Goal: Task Accomplishment & Management: Manage account settings

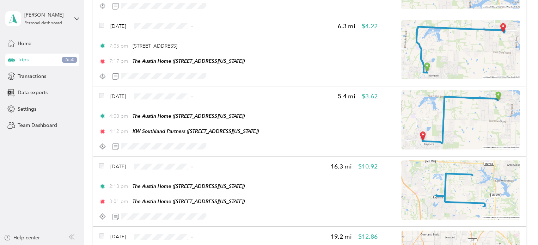
scroll to position [4438, 0]
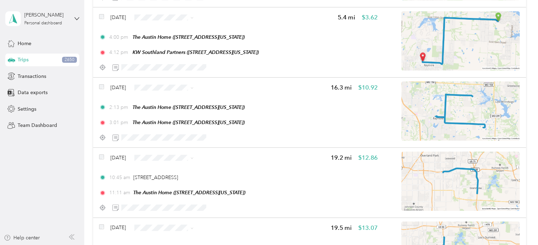
click at [193, 88] on icon at bounding box center [191, 87] width 3 height 3
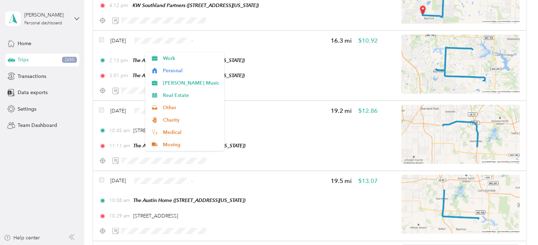
scroll to position [4473, 0]
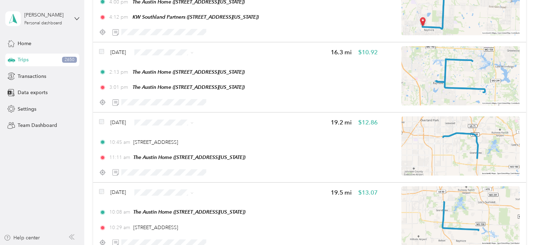
click at [328, 21] on div "[DATE] 5.4 mi $3.62 4:00 pm The Austin Home ([STREET_ADDRESS][US_STATE]) 4:12 p…" at bounding box center [238, 7] width 278 height 62
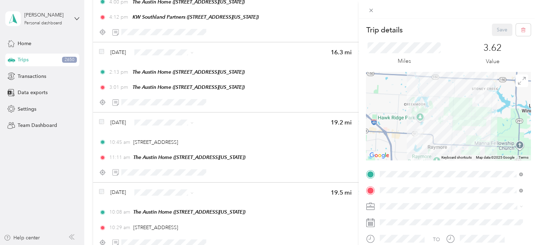
click at [344, 26] on div "Trip details Save This trip cannot be edited because it is either under review,…" at bounding box center [269, 122] width 538 height 245
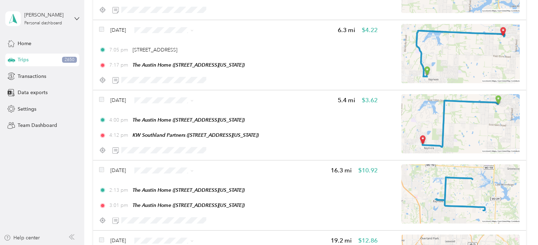
scroll to position [4367, 0]
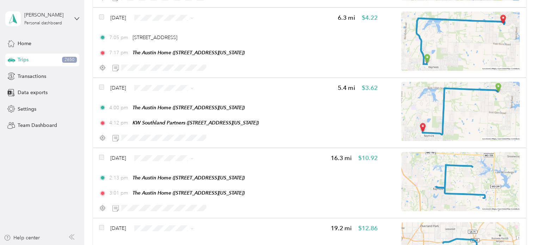
click at [465, 179] on img at bounding box center [460, 181] width 118 height 59
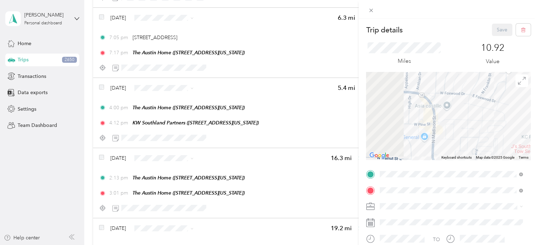
drag, startPoint x: 373, startPoint y: 130, endPoint x: 541, endPoint y: 121, distance: 167.9
click at [534, 121] on html "[PERSON_NAME] Personal dashboard Home Trips 2650 Transactions Data exports Sett…" at bounding box center [267, 122] width 534 height 245
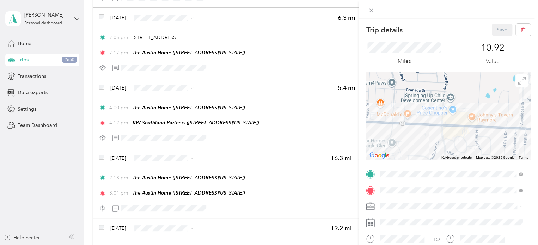
drag, startPoint x: 468, startPoint y: 100, endPoint x: 455, endPoint y: 152, distance: 53.6
click at [455, 152] on div at bounding box center [448, 116] width 165 height 88
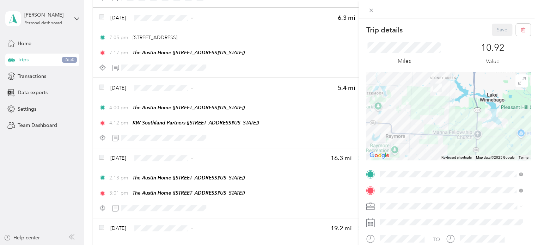
drag, startPoint x: 506, startPoint y: 119, endPoint x: 451, endPoint y: 115, distance: 54.7
click at [452, 117] on div at bounding box center [448, 116] width 165 height 88
click at [318, 117] on div "Trip details Save This trip cannot be edited because it is either under review,…" at bounding box center [269, 122] width 538 height 245
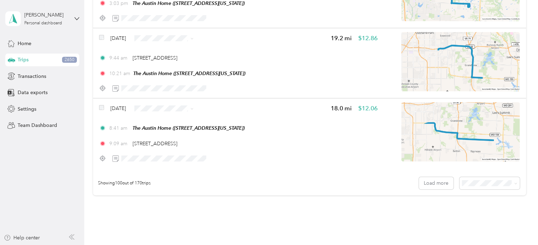
scroll to position [6953, 0]
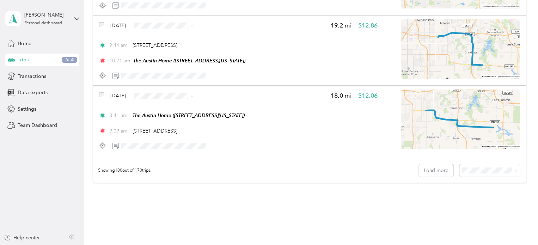
click at [32, 109] on span "Settings" at bounding box center [27, 108] width 19 height 7
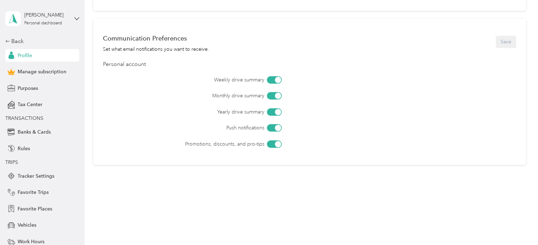
click at [24, 190] on span "Favorite Trips" at bounding box center [33, 191] width 31 height 7
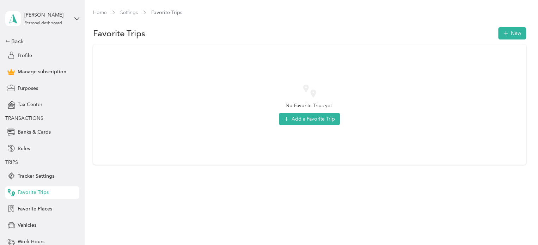
click at [309, 117] on button "Add a Favorite Trip" at bounding box center [309, 119] width 61 height 12
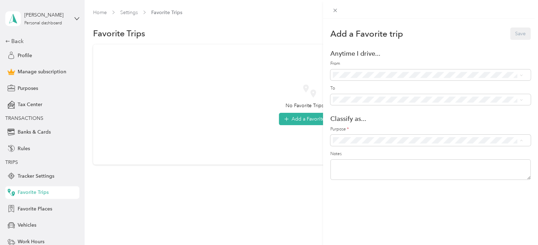
click at [314, 67] on div "Add a Favorite trip Save Anytime I drive... From To Classify as... Purpose * No…" at bounding box center [269, 122] width 538 height 245
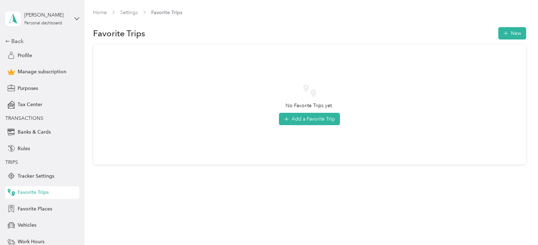
click at [323, 121] on button "Add a Favorite Trip" at bounding box center [309, 119] width 61 height 12
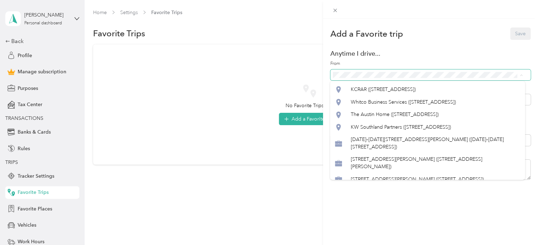
scroll to position [270, 0]
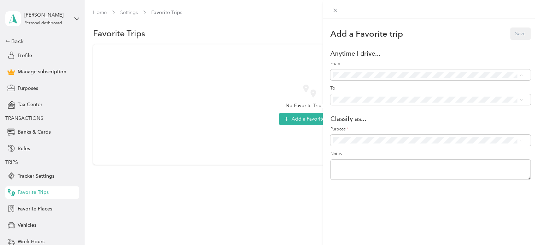
click at [383, 167] on li "[STREET_ADDRESS][PERSON_NAME] ([STREET_ADDRESS])" at bounding box center [427, 173] width 195 height 13
click at [391, 150] on li "KW Southland Partners ([STREET_ADDRESS])" at bounding box center [427, 145] width 195 height 13
click at [358, 43] on span "Work" at bounding box center [433, 41] width 173 height 7
click at [520, 31] on button "Save" at bounding box center [520, 33] width 20 height 12
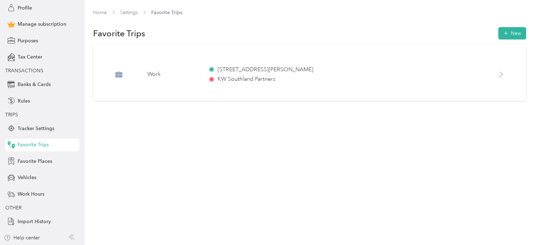
scroll to position [0, 0]
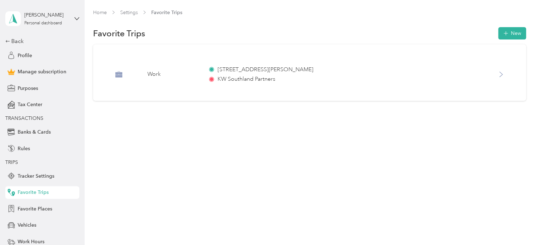
click at [13, 39] on div "Back" at bounding box center [40, 41] width 70 height 8
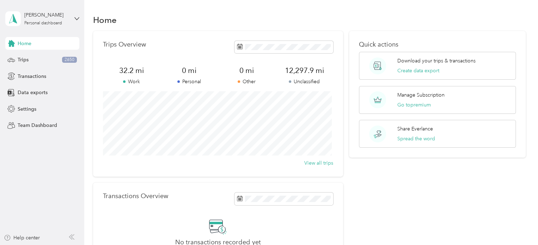
click at [31, 59] on div "Trips 2650" at bounding box center [42, 60] width 74 height 13
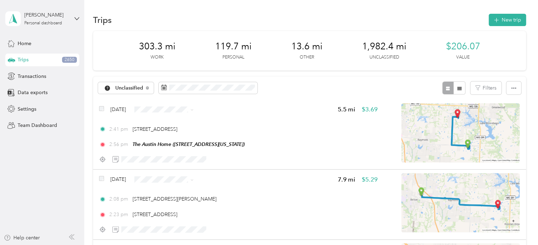
click at [193, 110] on icon at bounding box center [191, 109] width 3 height 3
click at [186, 132] on span "Personal" at bounding box center [191, 134] width 56 height 7
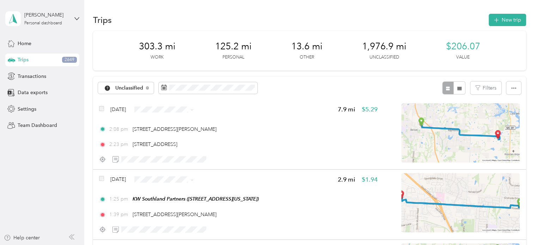
click at [134, 89] on span "Unclassified" at bounding box center [129, 88] width 28 height 5
click at [131, 134] on li "Personal" at bounding box center [137, 137] width 79 height 12
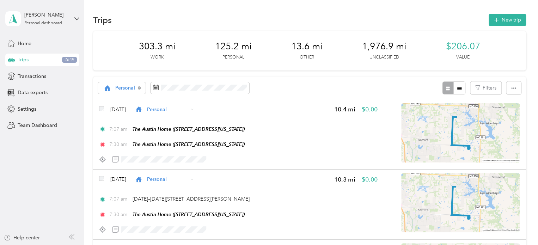
click at [132, 89] on span "Personal" at bounding box center [125, 88] width 20 height 5
click at [126, 110] on span "Unclassified" at bounding box center [143, 112] width 56 height 7
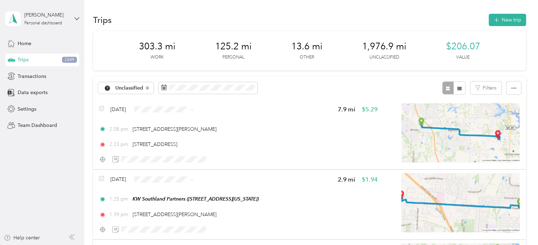
click at [140, 87] on span "Unclassified" at bounding box center [129, 88] width 28 height 5
click at [135, 138] on span "Personal" at bounding box center [143, 137] width 56 height 7
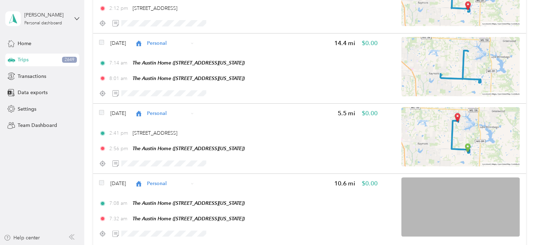
scroll to position [1240, 0]
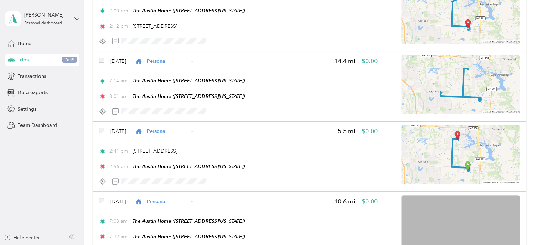
click at [196, 130] on div "Personal" at bounding box center [164, 131] width 64 height 12
click at [190, 148] on li "Work" at bounding box center [184, 144] width 79 height 12
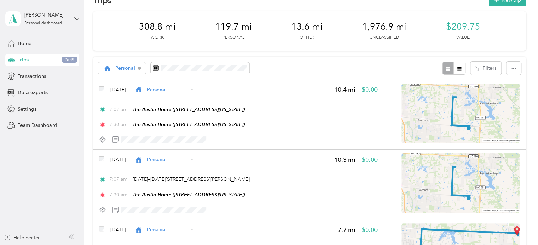
scroll to position [0, 0]
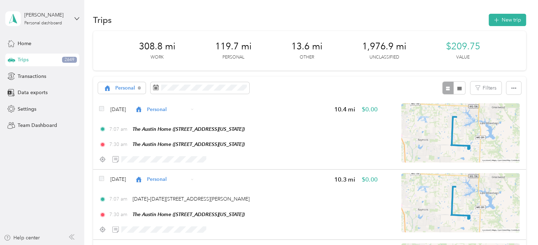
click at [119, 89] on span "Personal" at bounding box center [125, 88] width 20 height 5
click at [127, 113] on span "Unclassified" at bounding box center [143, 111] width 56 height 7
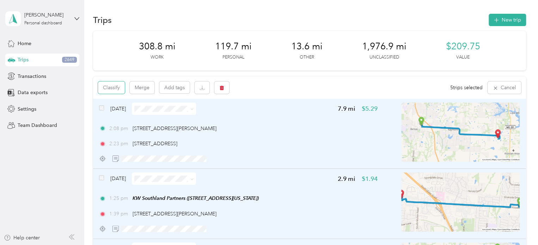
click at [114, 87] on button "Classify" at bounding box center [111, 87] width 27 height 12
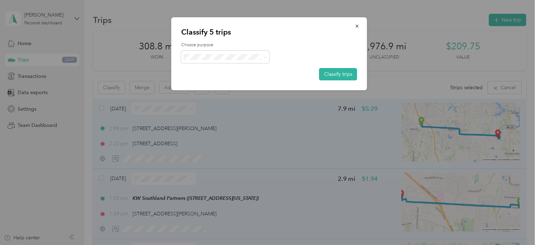
click at [263, 58] on icon at bounding box center [264, 57] width 3 height 3
click at [222, 69] on span "Work" at bounding box center [231, 69] width 66 height 7
click at [342, 76] on button "Classify trips" at bounding box center [338, 74] width 38 height 12
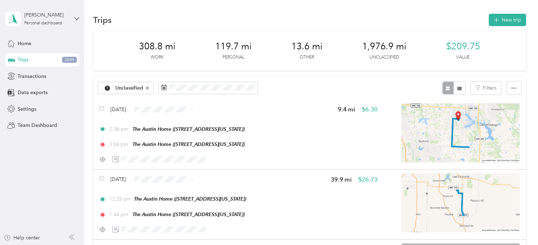
click at [193, 108] on icon at bounding box center [191, 109] width 3 height 3
click at [177, 136] on span "Personal" at bounding box center [191, 134] width 56 height 7
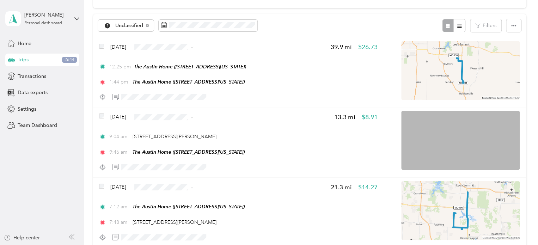
scroll to position [70, 0]
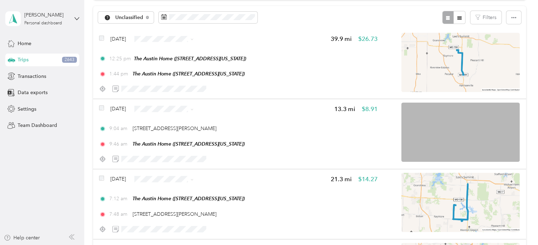
click at [469, 62] on img at bounding box center [460, 62] width 118 height 59
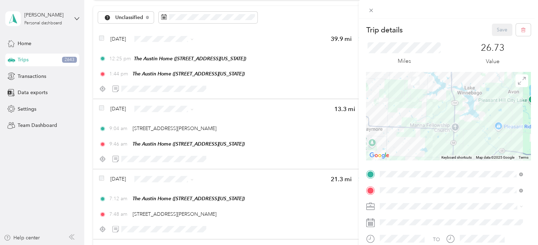
click at [458, 171] on div "Trip details Save This trip cannot be edited because it is either under review,…" at bounding box center [448, 173] width 165 height 299
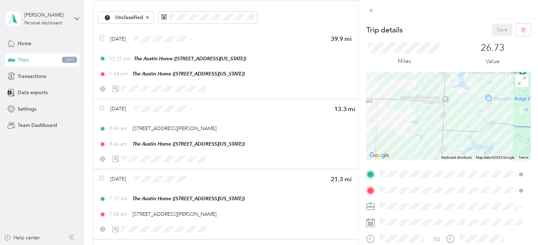
drag, startPoint x: 421, startPoint y: 105, endPoint x: 410, endPoint y: 75, distance: 31.4
click at [410, 75] on div at bounding box center [448, 116] width 165 height 88
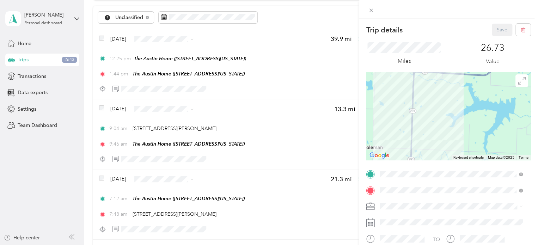
drag, startPoint x: 453, startPoint y: 134, endPoint x: 445, endPoint y: 53, distance: 81.5
click at [446, 56] on div "Trip details Save This trip cannot be edited because it is either under review,…" at bounding box center [448, 173] width 165 height 299
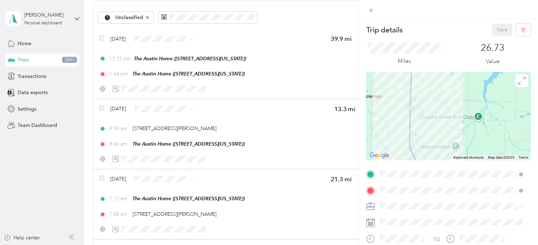
drag, startPoint x: 445, startPoint y: 136, endPoint x: 449, endPoint y: 63, distance: 73.0
click at [449, 66] on div "Trip details Save This trip cannot be edited because it is either under review,…" at bounding box center [448, 173] width 165 height 299
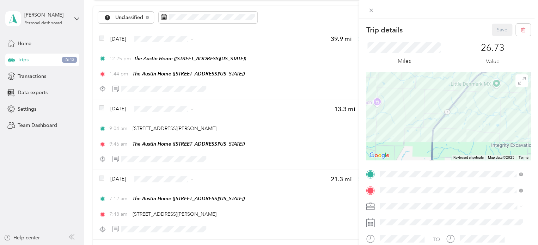
drag, startPoint x: 478, startPoint y: 116, endPoint x: 386, endPoint y: 69, distance: 103.2
click at [386, 69] on div "Trip details Save This trip cannot be edited because it is either under review,…" at bounding box center [448, 173] width 165 height 299
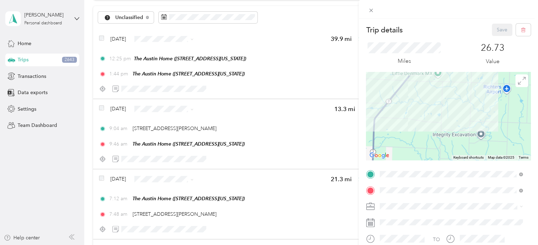
drag, startPoint x: 495, startPoint y: 116, endPoint x: 427, endPoint y: 110, distance: 67.9
click at [427, 110] on div at bounding box center [448, 116] width 165 height 88
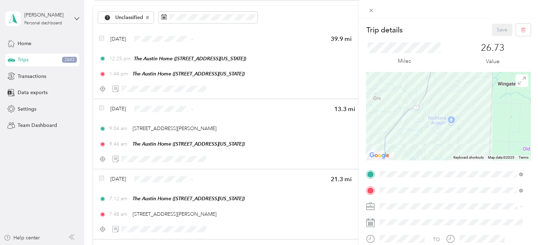
click at [205, 39] on div "Trip details Save This trip cannot be edited because it is either under review,…" at bounding box center [269, 122] width 538 height 245
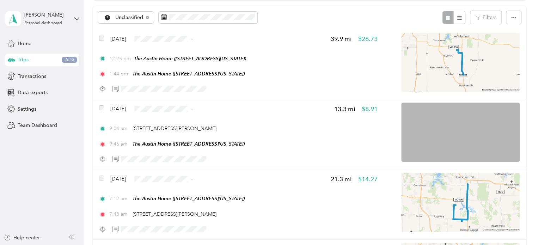
click at [193, 41] on icon at bounding box center [191, 39] width 3 height 3
click at [198, 54] on li "Work" at bounding box center [184, 51] width 79 height 12
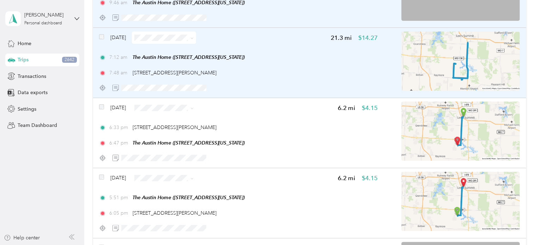
scroll to position [35, 0]
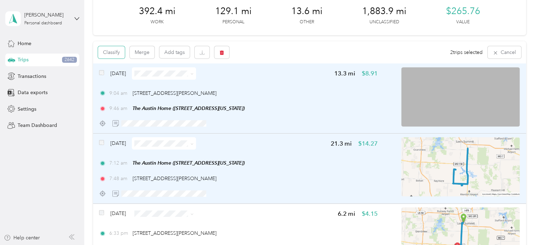
click at [119, 53] on button "Classify" at bounding box center [111, 52] width 27 height 12
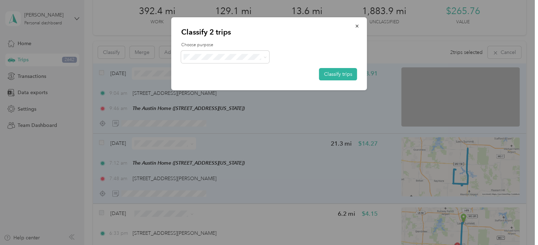
click at [335, 70] on button "Classify trips" at bounding box center [338, 74] width 38 height 12
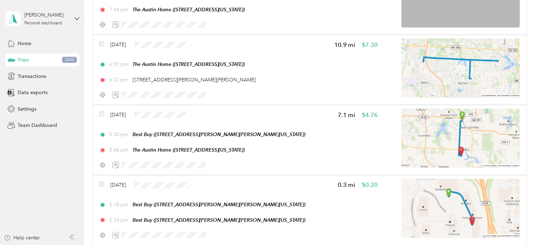
scroll to position [1127, 0]
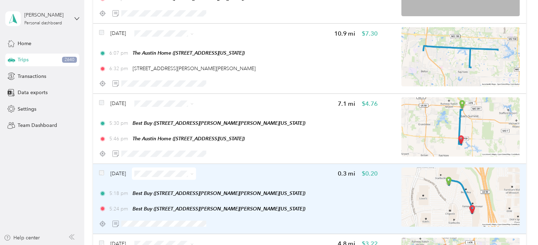
click at [97, 109] on div "[DATE] 7.1 mi $4.76 5:30 pm Best Buy ([STREET_ADDRESS][PERSON_NAME][PERSON_NAME…" at bounding box center [309, 129] width 433 height 70
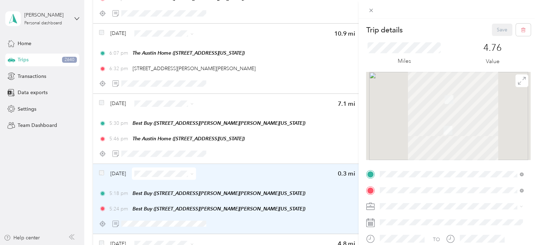
click at [101, 102] on div "Trip details Save This trip cannot be edited because it is either under review,…" at bounding box center [269, 122] width 538 height 245
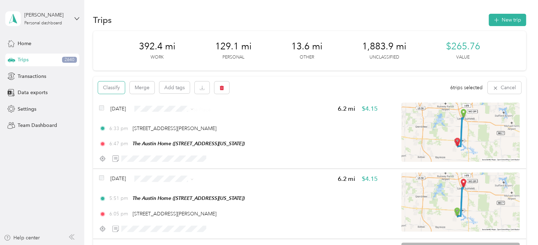
click at [116, 91] on button "Classify" at bounding box center [111, 87] width 27 height 12
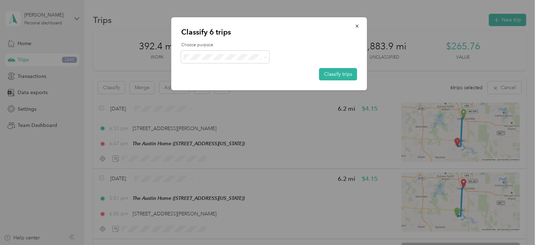
click at [262, 59] on span at bounding box center [264, 56] width 6 height 7
click at [266, 57] on icon at bounding box center [264, 57] width 3 height 3
click at [211, 80] on span "Personal" at bounding box center [231, 82] width 66 height 7
click at [338, 72] on button "Classify trips" at bounding box center [338, 74] width 38 height 12
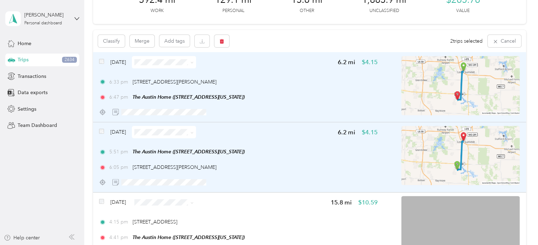
scroll to position [35, 0]
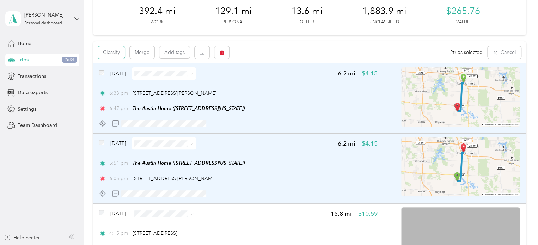
click at [118, 54] on button "Classify" at bounding box center [111, 52] width 27 height 12
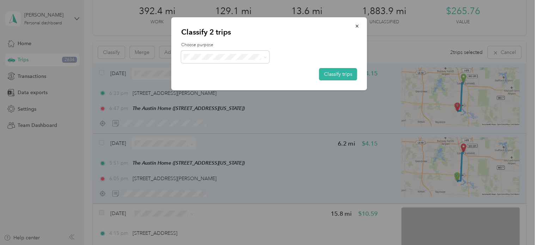
click at [339, 74] on button "Classify trips" at bounding box center [338, 74] width 38 height 12
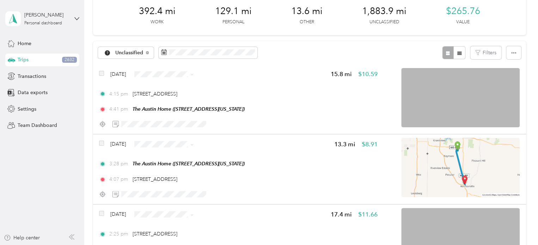
click at [193, 75] on icon at bounding box center [191, 74] width 3 height 3
click at [178, 99] on span "Personal" at bounding box center [191, 98] width 56 height 7
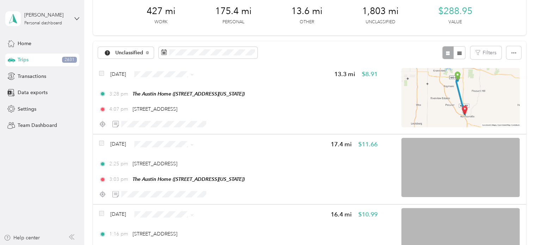
click at [193, 72] on span at bounding box center [191, 74] width 3 height 6
click at [193, 73] on icon at bounding box center [191, 74] width 3 height 3
click at [177, 165] on ol "Work Personal [PERSON_NAME] Music Real Estate Other Charity Medical Moving Comm…" at bounding box center [184, 130] width 79 height 99
click at [132, 53] on span "Unclassified" at bounding box center [129, 52] width 28 height 5
click at [127, 105] on ol "All purposes Unclassified Work Personal [PERSON_NAME] Music Real Estate Other C…" at bounding box center [137, 108] width 79 height 99
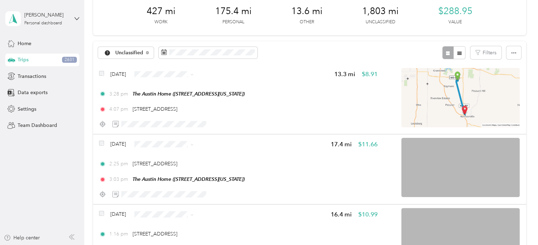
click at [138, 51] on span "Unclassified" at bounding box center [129, 52] width 28 height 5
click at [132, 103] on li "Personal" at bounding box center [137, 102] width 79 height 12
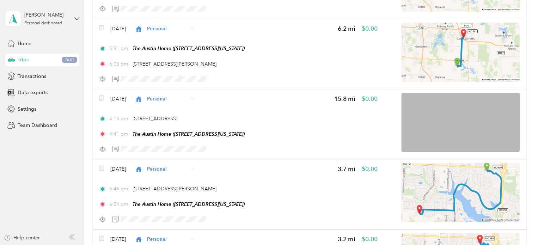
scroll to position [1518, 0]
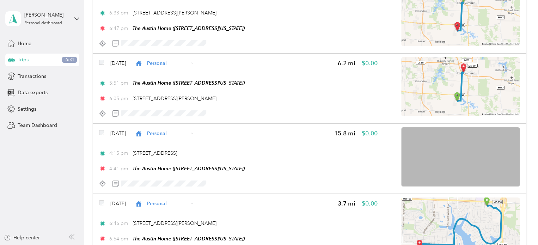
click at [193, 132] on icon at bounding box center [192, 133] width 3 height 3
click at [180, 219] on span "Medical" at bounding box center [191, 219] width 56 height 7
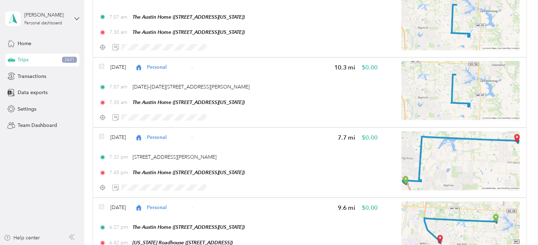
scroll to position [0, 0]
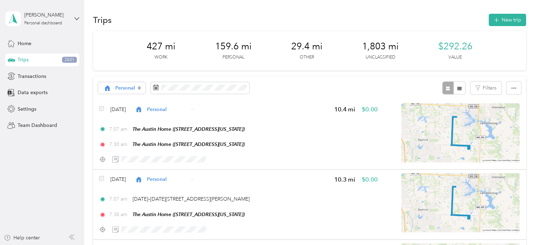
click at [128, 88] on span "Personal" at bounding box center [125, 88] width 20 height 5
click at [131, 114] on li "Unclassified" at bounding box center [137, 113] width 79 height 12
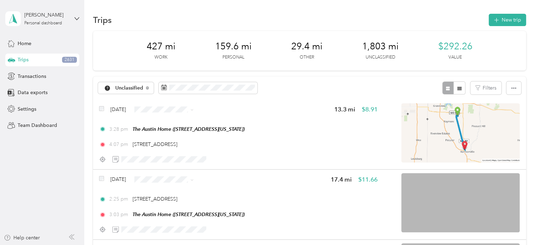
click at [193, 109] on icon at bounding box center [191, 109] width 3 height 3
click at [178, 194] on span "Medical" at bounding box center [191, 195] width 56 height 7
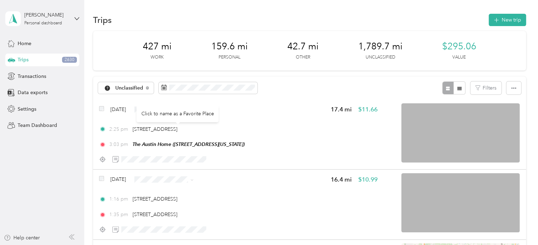
click at [177, 128] on span "[STREET_ADDRESS]" at bounding box center [154, 129] width 45 height 6
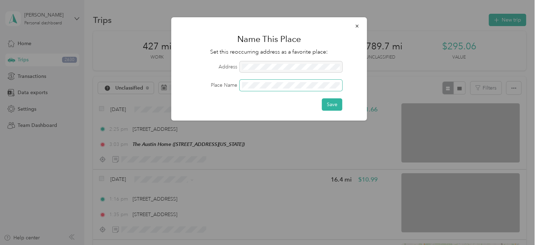
click at [322, 98] on button "Save" at bounding box center [332, 104] width 20 height 12
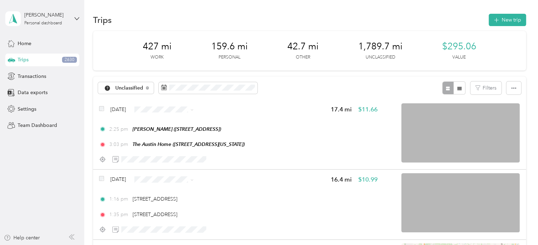
click at [193, 111] on icon at bounding box center [191, 109] width 3 height 3
click at [184, 137] on li "Personal" at bounding box center [184, 134] width 79 height 12
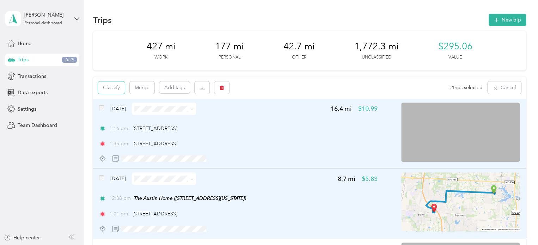
click at [109, 86] on button "Classify" at bounding box center [111, 87] width 27 height 12
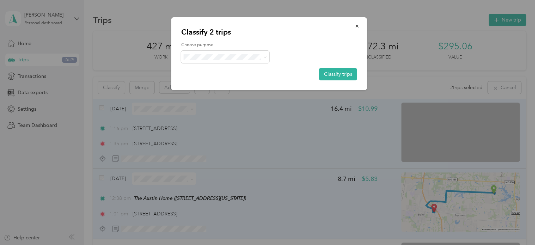
click at [348, 72] on button "Classify trips" at bounding box center [338, 74] width 38 height 12
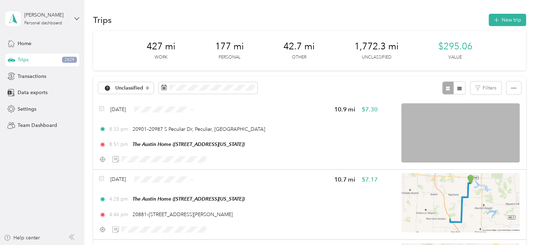
click at [193, 110] on icon at bounding box center [191, 109] width 3 height 3
click at [187, 147] on span "[PERSON_NAME] Music" at bounding box center [191, 146] width 56 height 7
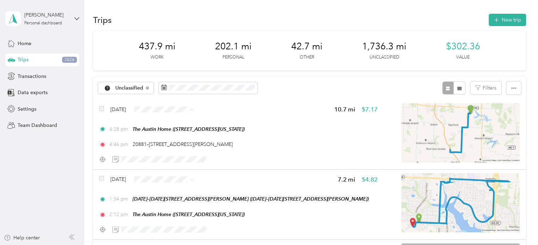
click at [193, 109] on icon at bounding box center [192, 109] width 2 height 1
click at [188, 142] on li "[PERSON_NAME] Music" at bounding box center [184, 144] width 79 height 12
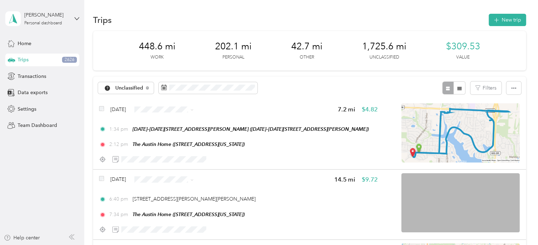
click at [193, 108] on icon at bounding box center [191, 109] width 3 height 3
click at [188, 132] on span "Personal" at bounding box center [191, 134] width 56 height 7
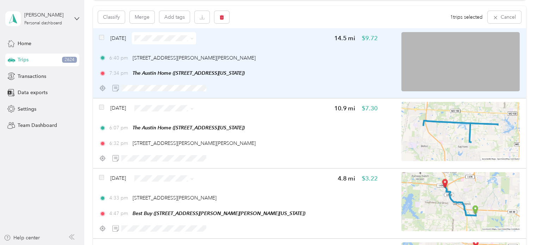
scroll to position [70, 0]
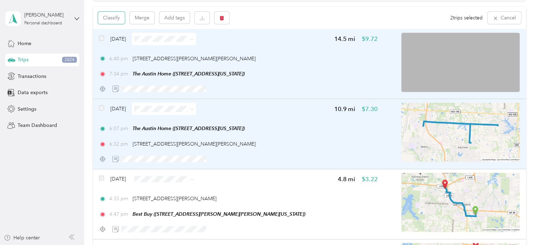
click at [115, 22] on button "Classify" at bounding box center [111, 18] width 27 height 12
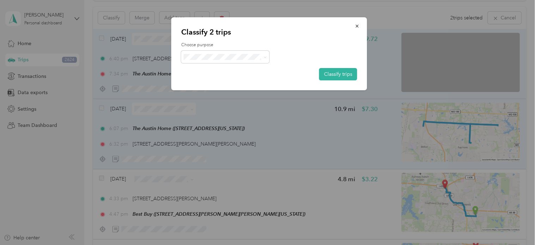
click at [336, 78] on button "Classify trips" at bounding box center [338, 74] width 38 height 12
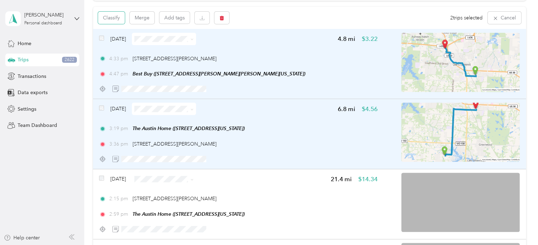
click at [109, 21] on button "Classify" at bounding box center [111, 18] width 27 height 12
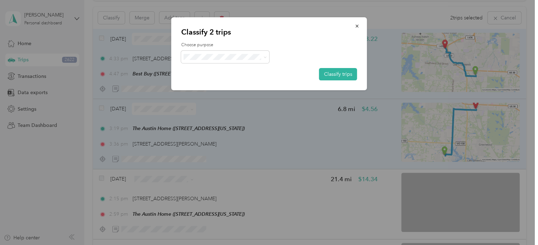
click at [265, 57] on icon at bounding box center [264, 57] width 3 height 3
click at [209, 140] on li "Medical" at bounding box center [225, 143] width 88 height 12
click at [346, 73] on button "Classify trips" at bounding box center [338, 74] width 38 height 12
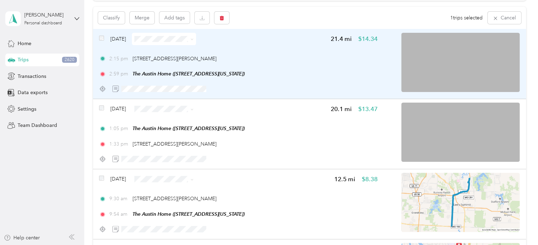
click at [104, 106] on div "[DATE]" at bounding box center [147, 109] width 97 height 12
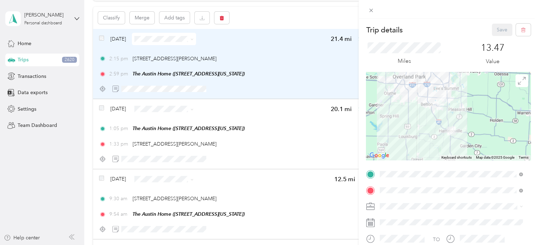
click at [100, 178] on div "Trip details Save This trip cannot be edited because it is either under review,…" at bounding box center [269, 122] width 538 height 245
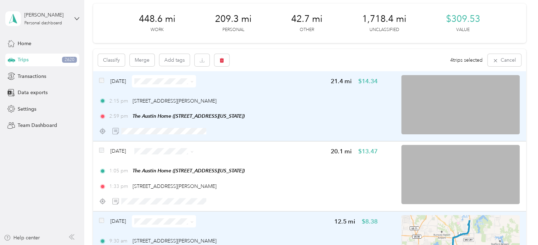
scroll to position [35, 0]
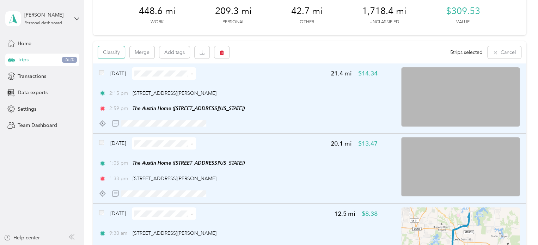
click at [116, 52] on button "Classify" at bounding box center [111, 52] width 27 height 12
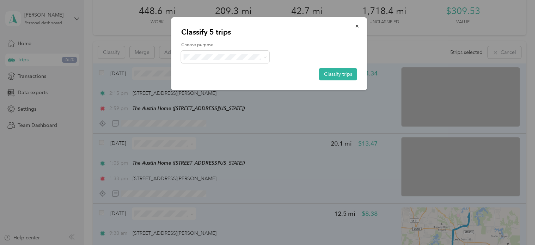
click at [265, 56] on icon at bounding box center [264, 57] width 3 height 3
click at [227, 72] on li "Work" at bounding box center [225, 69] width 88 height 12
click at [351, 73] on button "Classify trips" at bounding box center [338, 74] width 38 height 12
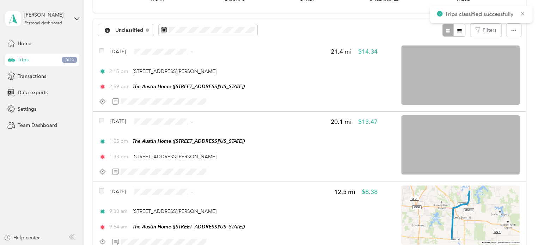
scroll to position [70, 0]
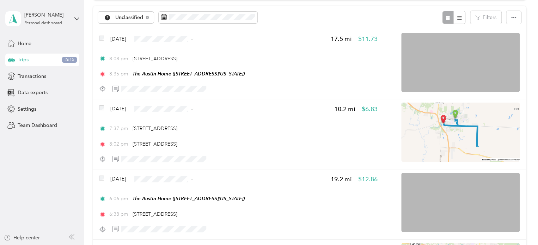
click at [101, 41] on span at bounding box center [101, 38] width 5 height 7
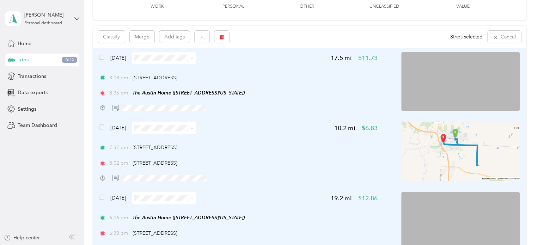
scroll to position [0, 0]
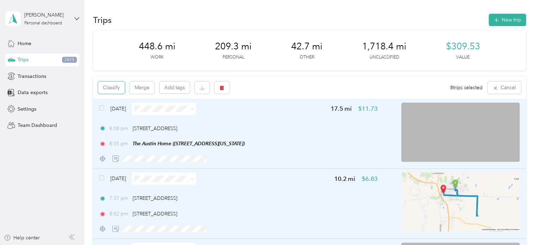
click at [110, 88] on button "Classify" at bounding box center [111, 87] width 27 height 12
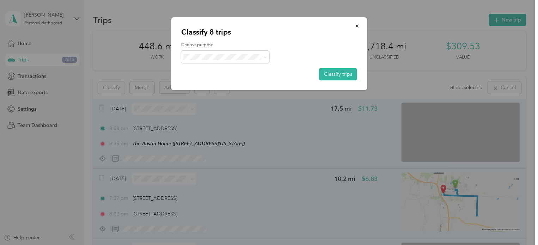
click at [335, 71] on button "Classify trips" at bounding box center [338, 74] width 38 height 12
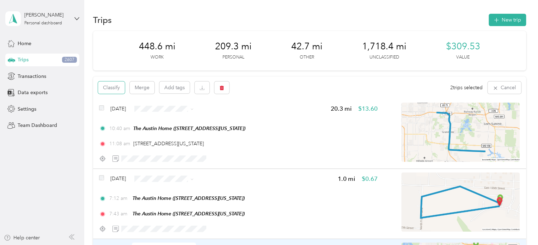
click at [114, 91] on button "Classify" at bounding box center [111, 87] width 27 height 12
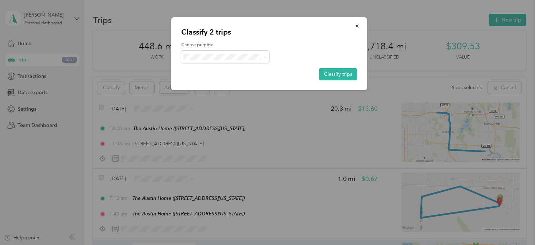
click at [265, 57] on icon at bounding box center [264, 57] width 3 height 3
click at [215, 141] on span "Medical" at bounding box center [231, 143] width 66 height 7
click at [335, 72] on button "Classify trips" at bounding box center [338, 74] width 38 height 12
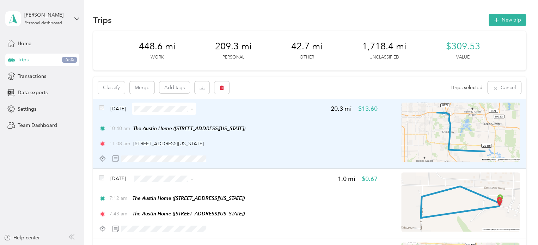
click at [193, 108] on icon at bounding box center [191, 108] width 3 height 3
click at [180, 197] on span "Medical" at bounding box center [191, 195] width 56 height 7
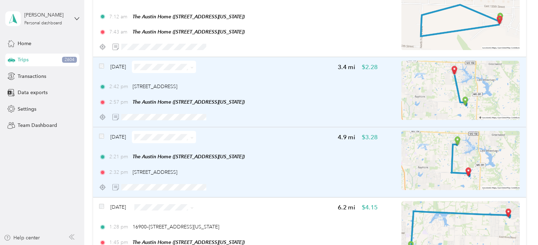
scroll to position [70, 0]
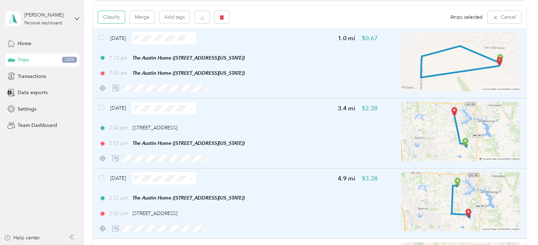
click at [110, 14] on button "Classify" at bounding box center [111, 17] width 27 height 12
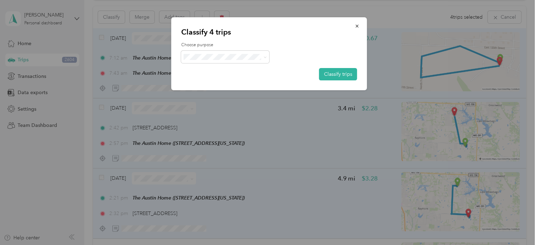
click at [265, 56] on icon at bounding box center [264, 57] width 3 height 3
click at [212, 81] on span "Personal" at bounding box center [231, 82] width 66 height 7
click at [343, 75] on button "Classify trips" at bounding box center [338, 74] width 38 height 12
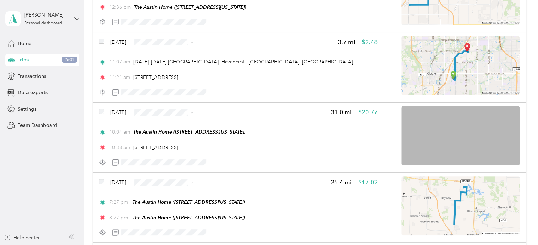
scroll to position [2290, 0]
